Goal: Find specific page/section: Find specific page/section

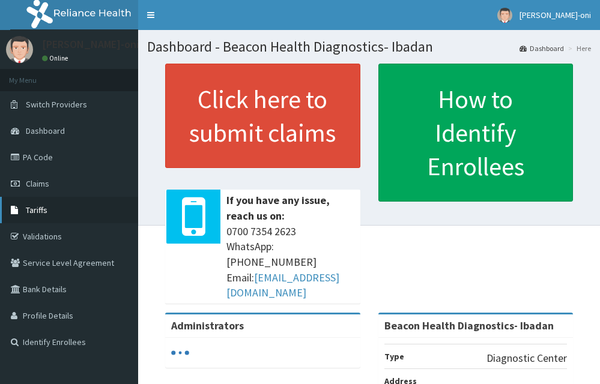
click at [40, 204] on link "Tariffs" at bounding box center [69, 210] width 138 height 26
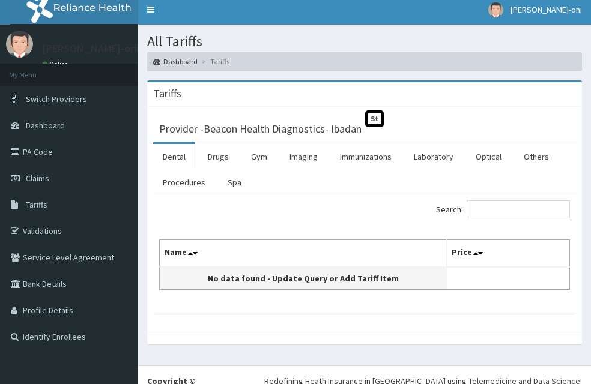
scroll to position [7, 0]
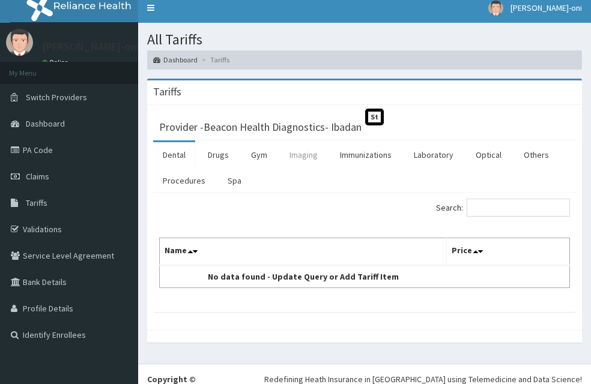
click at [298, 142] on link "Imaging" at bounding box center [303, 154] width 47 height 25
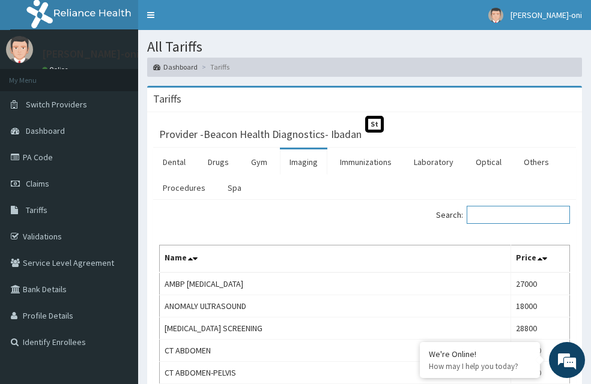
click at [515, 206] on input "Search:" at bounding box center [518, 215] width 103 height 18
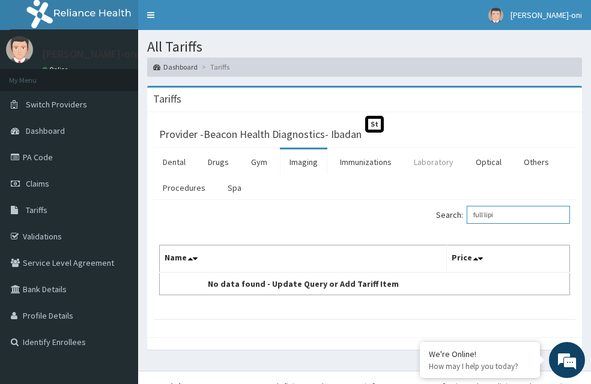
type input "full lipi"
click at [433, 150] on link "Laboratory" at bounding box center [433, 162] width 59 height 25
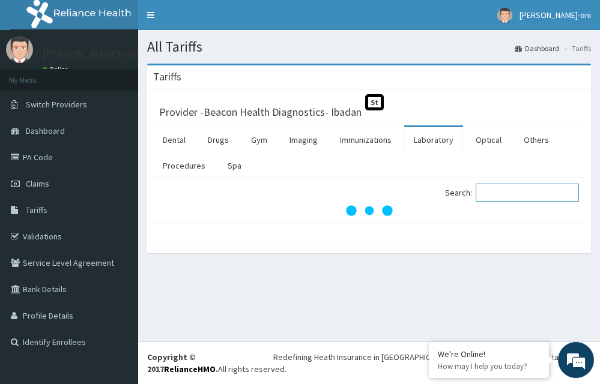
click at [497, 196] on input "Search:" at bounding box center [527, 193] width 103 height 18
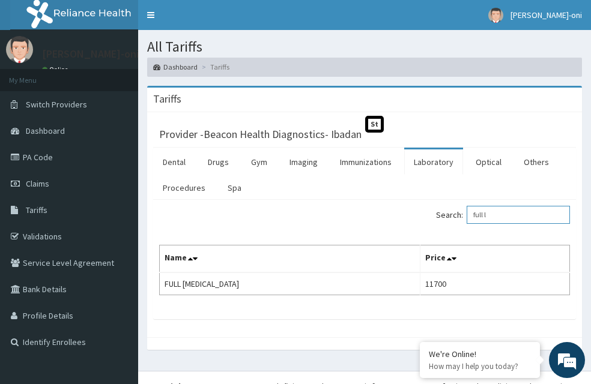
type input "full l"
